Goal: Communication & Community: Answer question/provide support

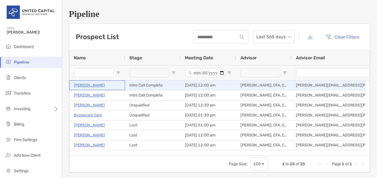
click at [89, 84] on p "[PERSON_NAME]" at bounding box center [89, 85] width 31 height 7
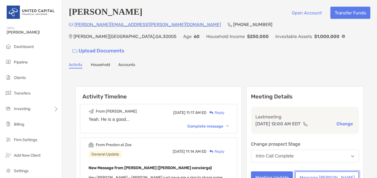
click at [326, 172] on button "Message [PERSON_NAME]" at bounding box center [327, 178] width 64 height 12
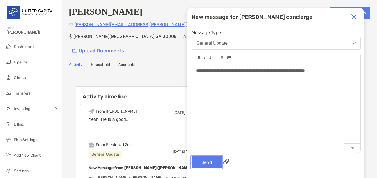
click at [206, 165] on button "Send" at bounding box center [207, 162] width 30 height 12
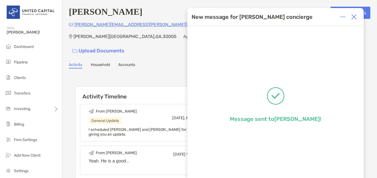
click at [353, 19] on img at bounding box center [354, 17] width 6 height 6
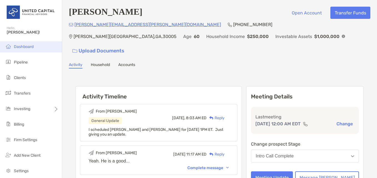
click at [27, 46] on span "Dashboard" at bounding box center [24, 46] width 20 height 5
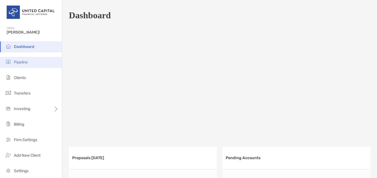
click at [18, 65] on li "Pipeline" at bounding box center [31, 62] width 62 height 11
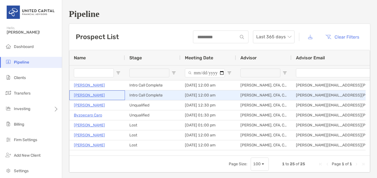
click at [88, 95] on p "[PERSON_NAME]" at bounding box center [89, 95] width 31 height 7
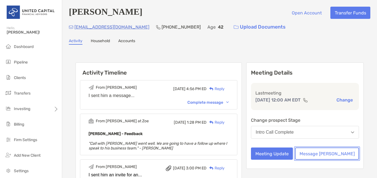
click at [341, 157] on button "Message [PERSON_NAME]" at bounding box center [327, 154] width 64 height 12
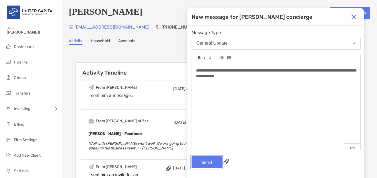
click at [206, 161] on button "Send" at bounding box center [207, 162] width 30 height 12
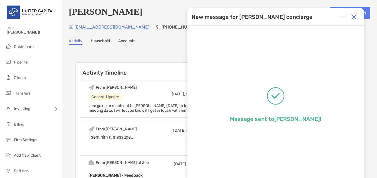
click at [356, 17] on img at bounding box center [354, 17] width 6 height 6
